Goal: Transaction & Acquisition: Subscribe to service/newsletter

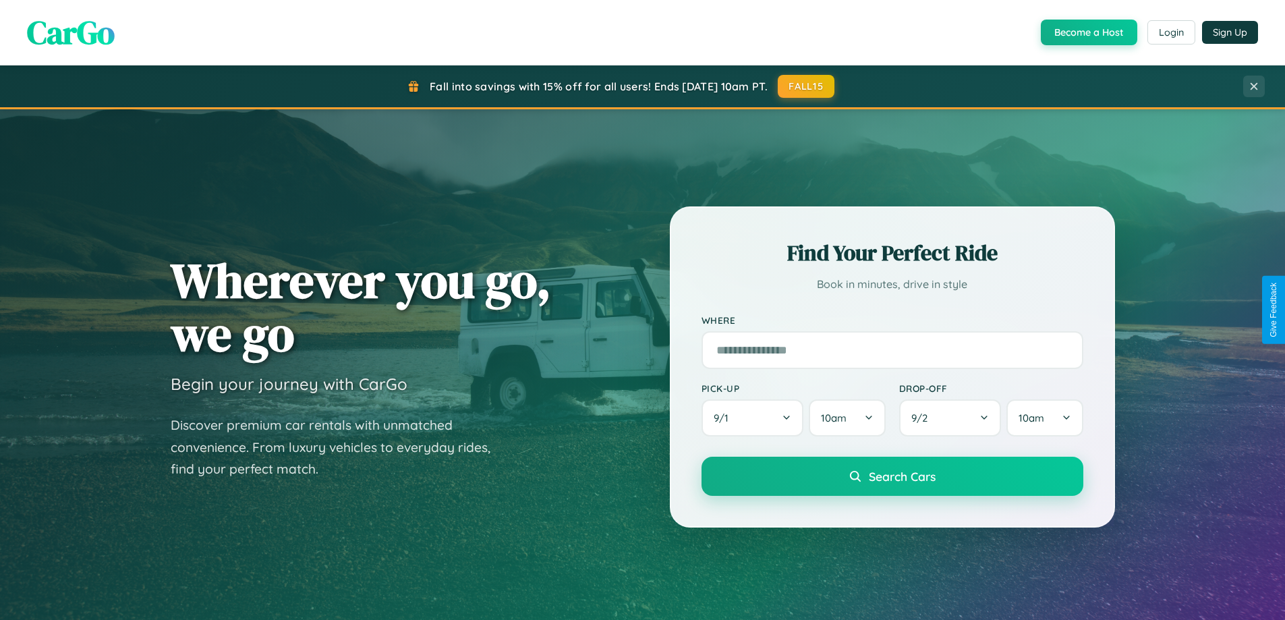
scroll to position [928, 0]
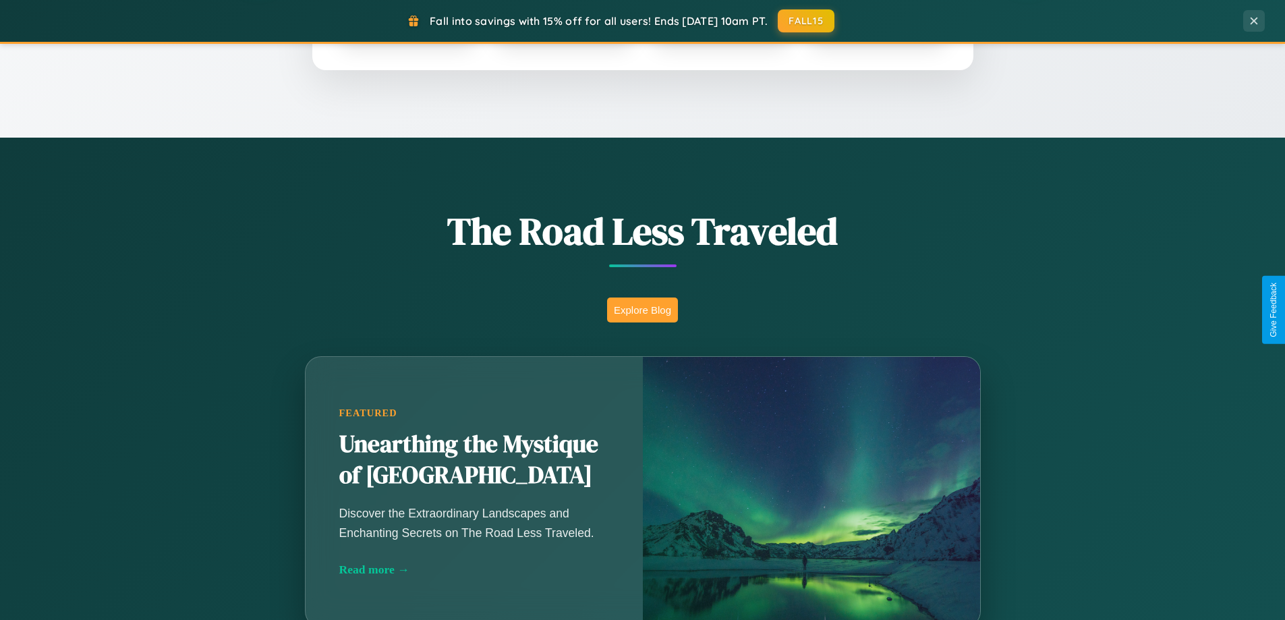
click at [642, 310] on button "Explore Blog" at bounding box center [642, 309] width 71 height 25
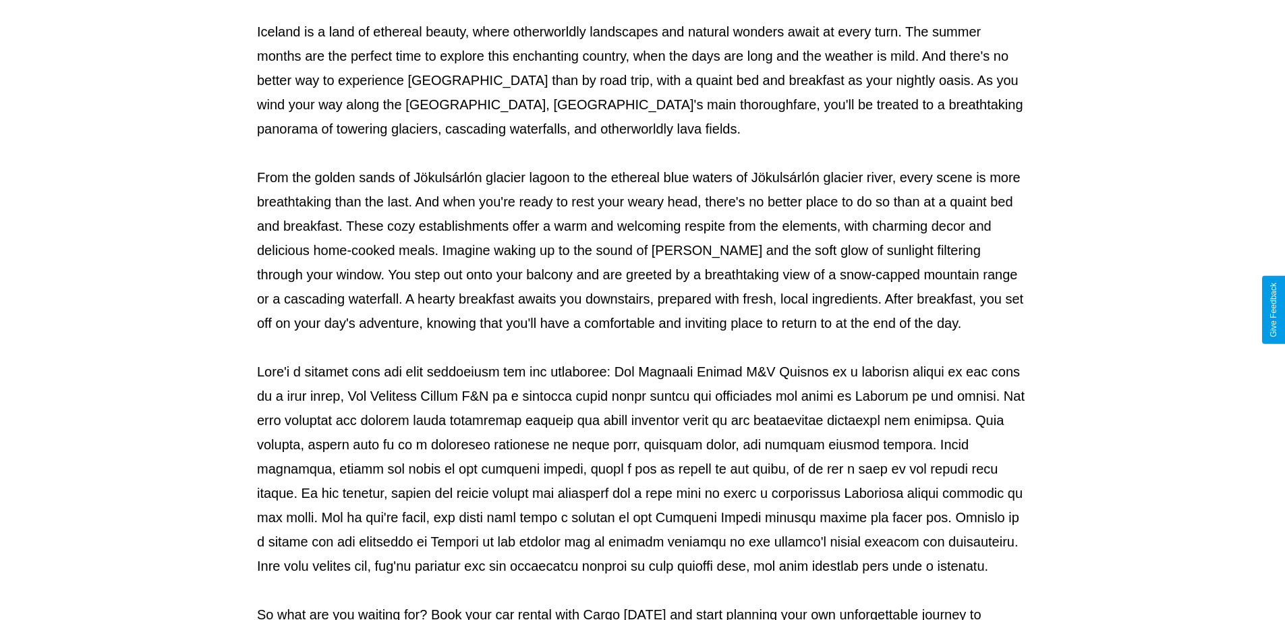
scroll to position [436, 0]
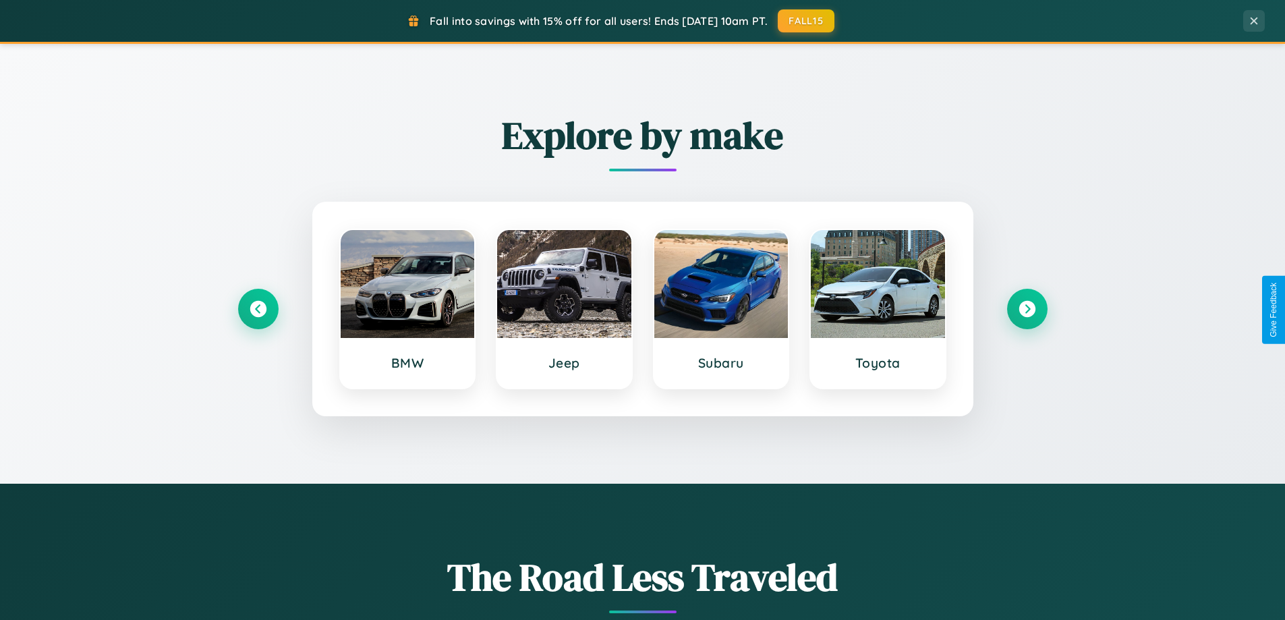
scroll to position [581, 0]
click at [1027, 310] on icon at bounding box center [1027, 310] width 18 height 18
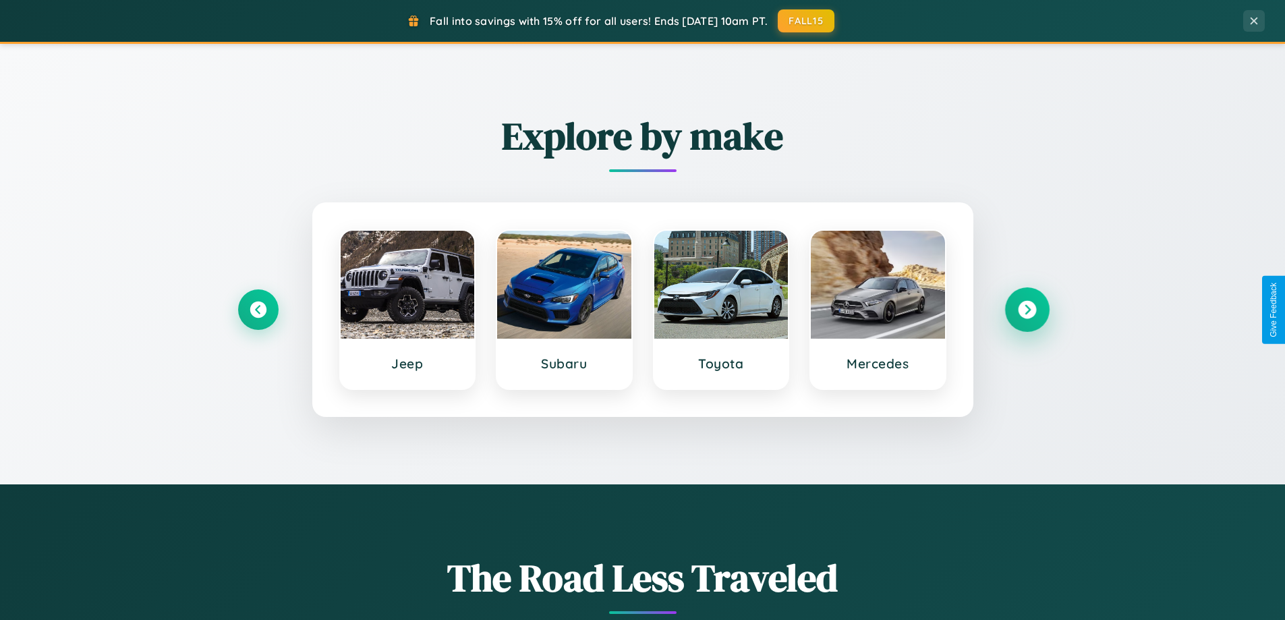
click at [1027, 310] on icon at bounding box center [1027, 310] width 18 height 18
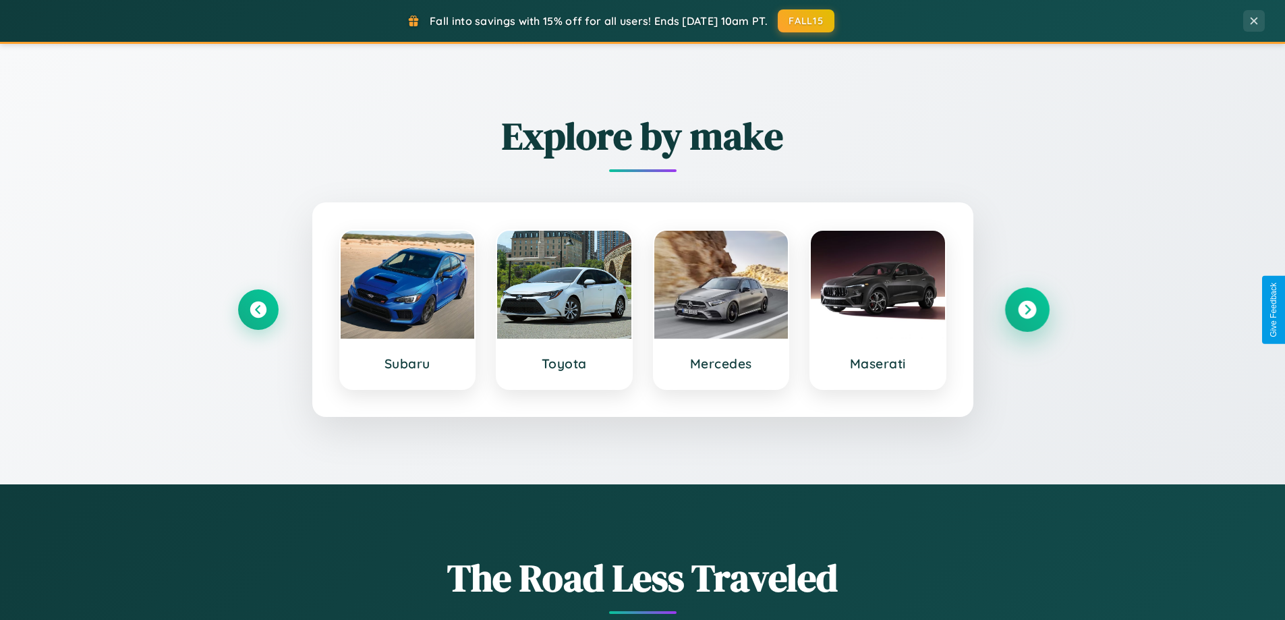
click at [1027, 310] on icon at bounding box center [1027, 310] width 18 height 18
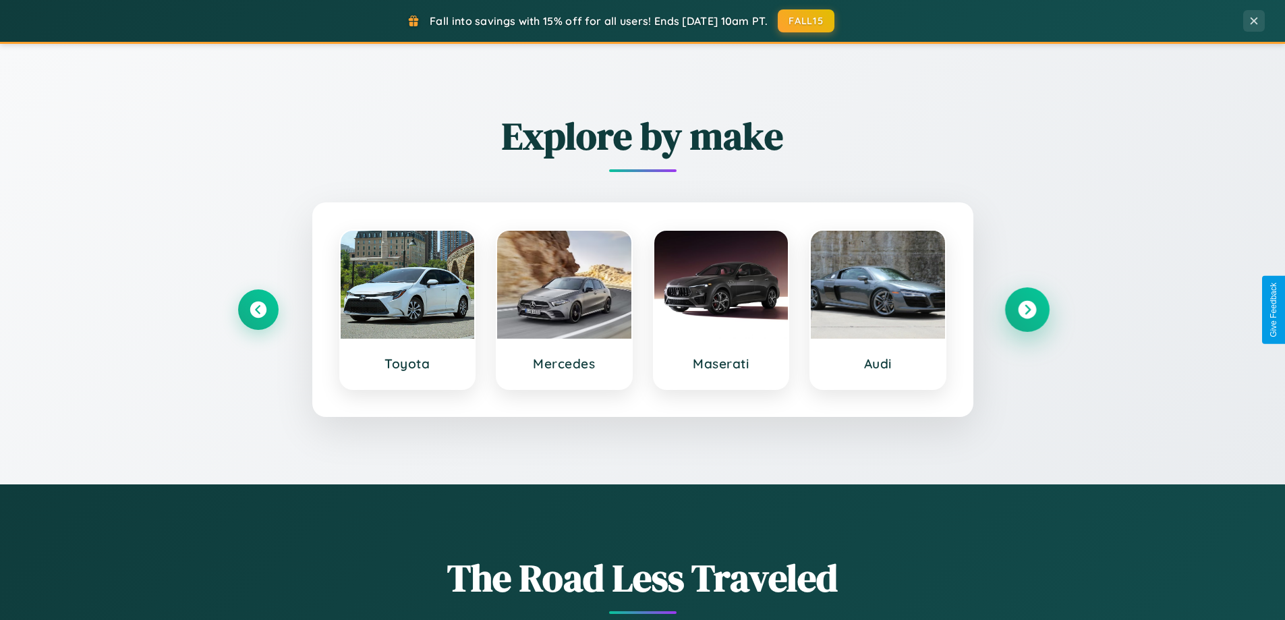
click at [1027, 310] on icon at bounding box center [1027, 310] width 18 height 18
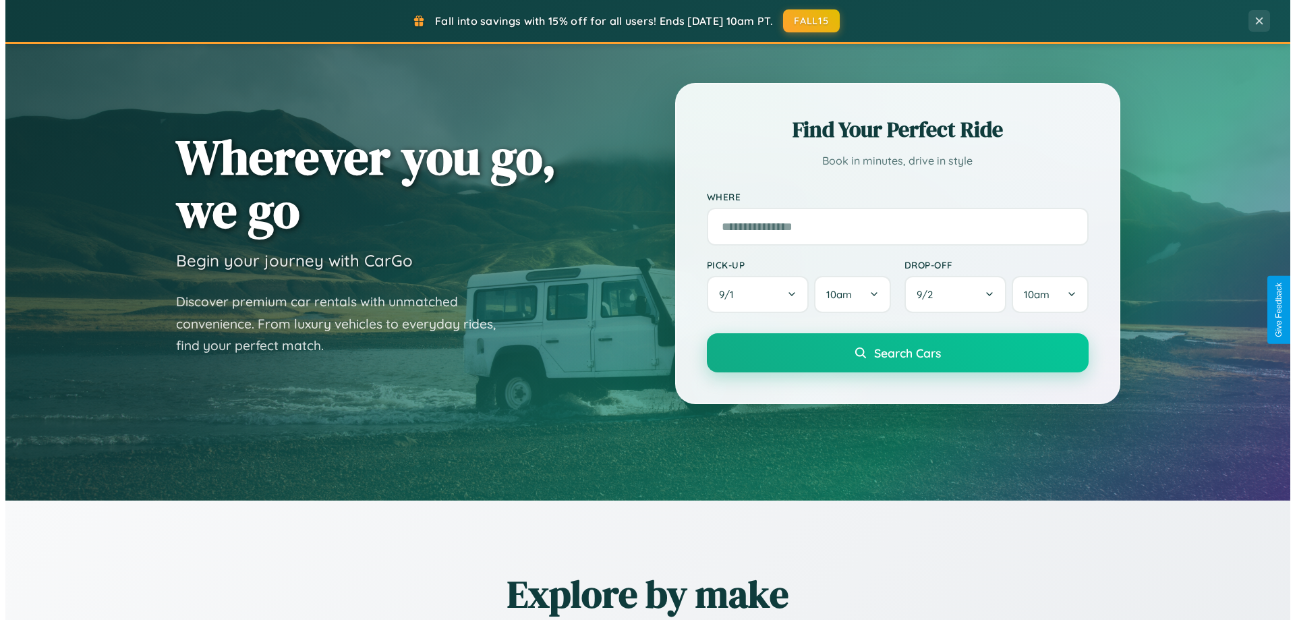
scroll to position [0, 0]
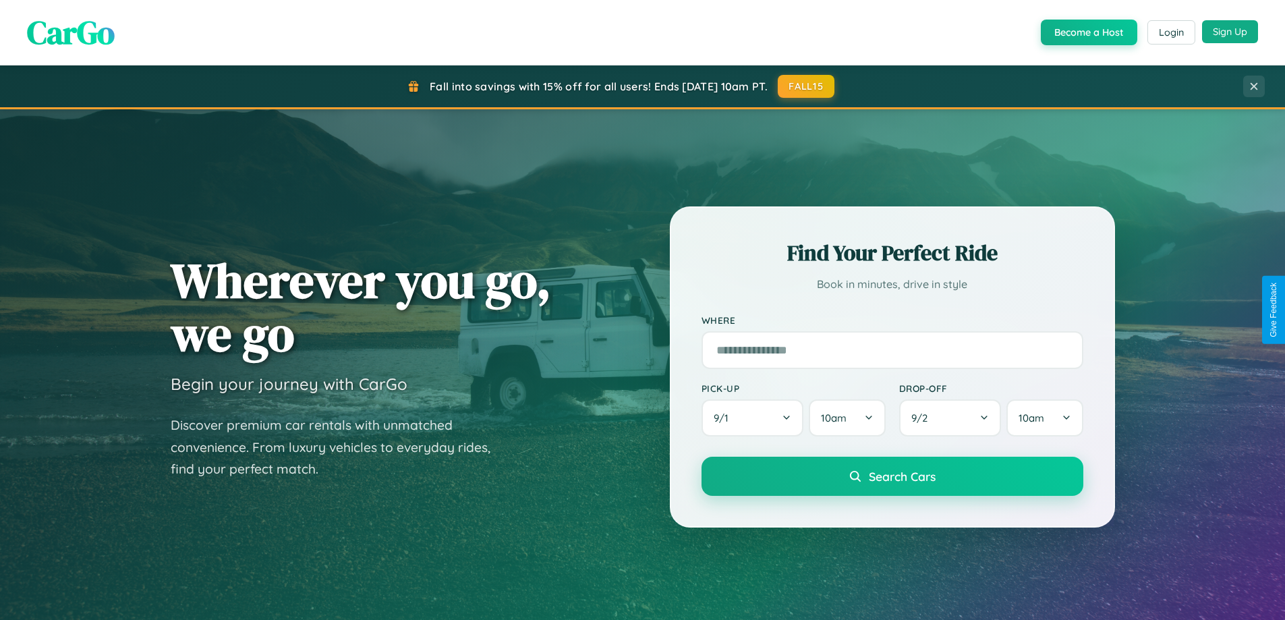
click at [1230, 32] on button "Sign Up" at bounding box center [1230, 31] width 56 height 23
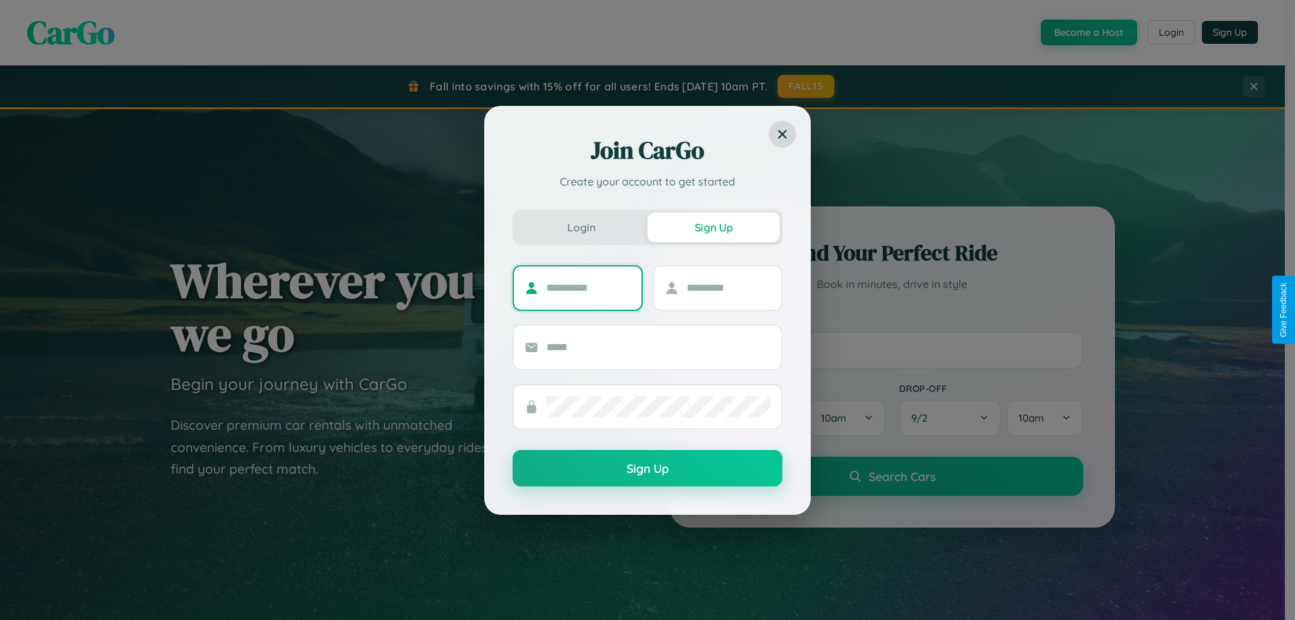
click at [588, 287] on input "text" at bounding box center [588, 288] width 84 height 22
type input "******"
click at [728, 287] on input "text" at bounding box center [729, 288] width 84 height 22
type input "********"
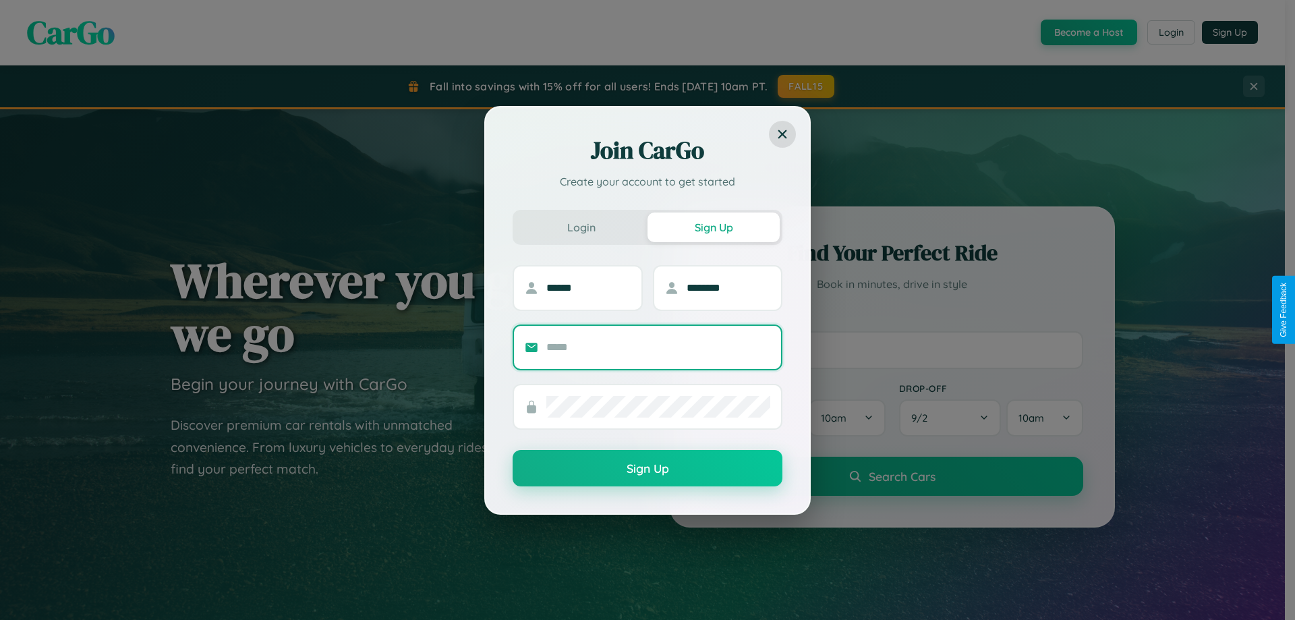
click at [658, 347] on input "text" at bounding box center [658, 348] width 224 height 22
type input "**********"
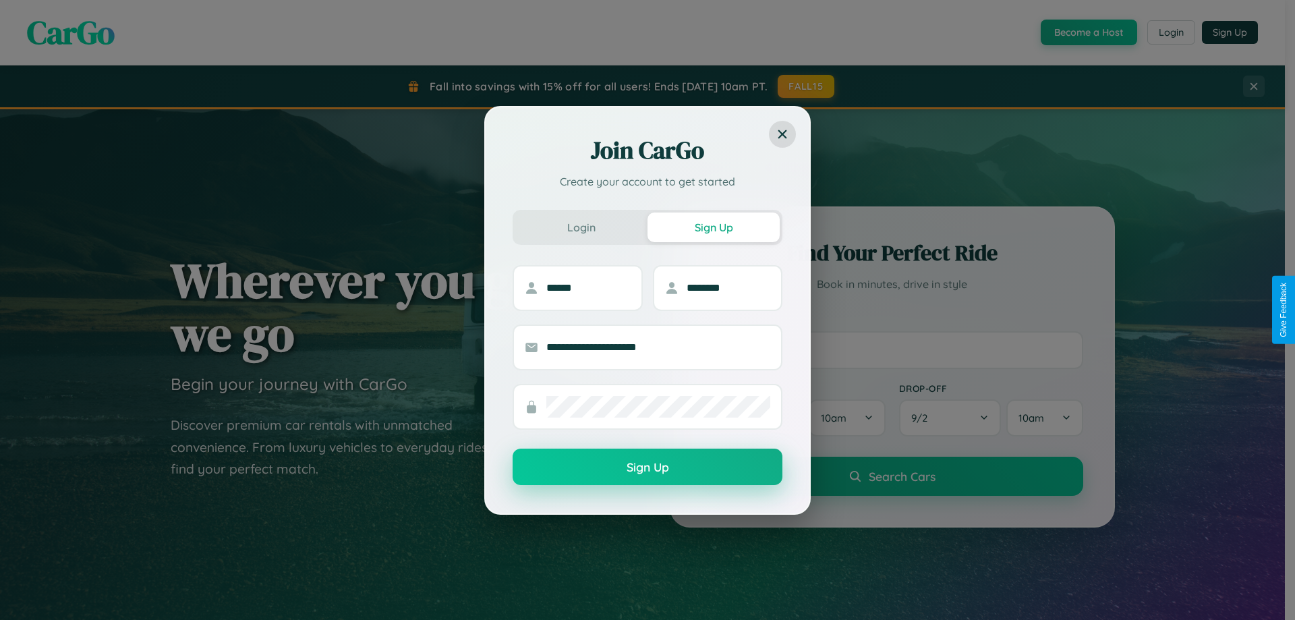
click at [648, 467] on button "Sign Up" at bounding box center [648, 467] width 270 height 36
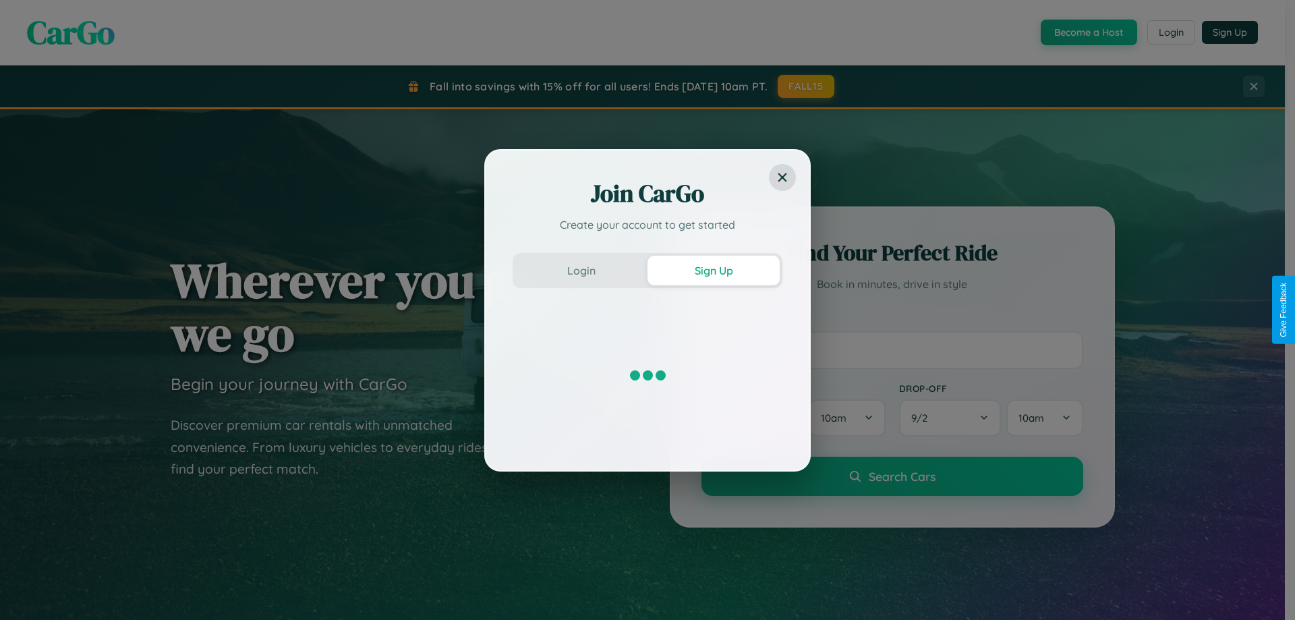
click at [807, 86] on div "Join CarGo Create your account to get started Login Sign Up" at bounding box center [647, 310] width 1295 height 620
